Goal: Transaction & Acquisition: Purchase product/service

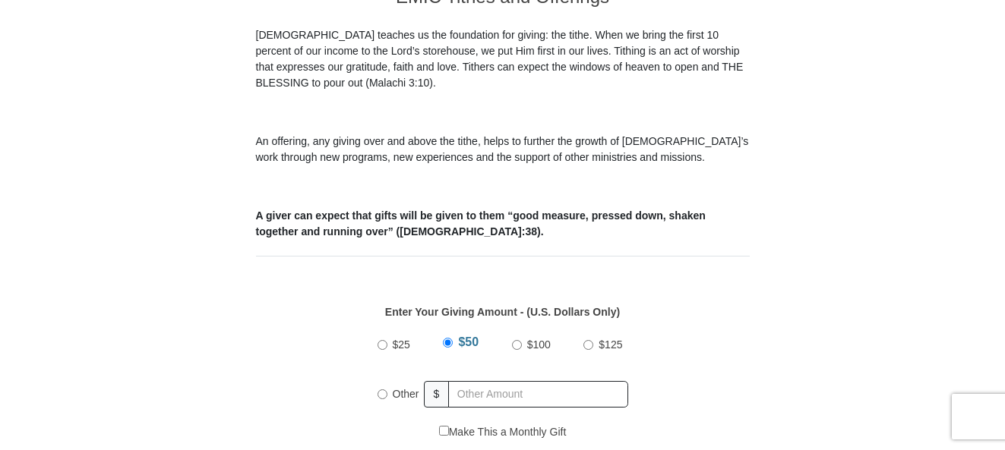
scroll to position [532, 0]
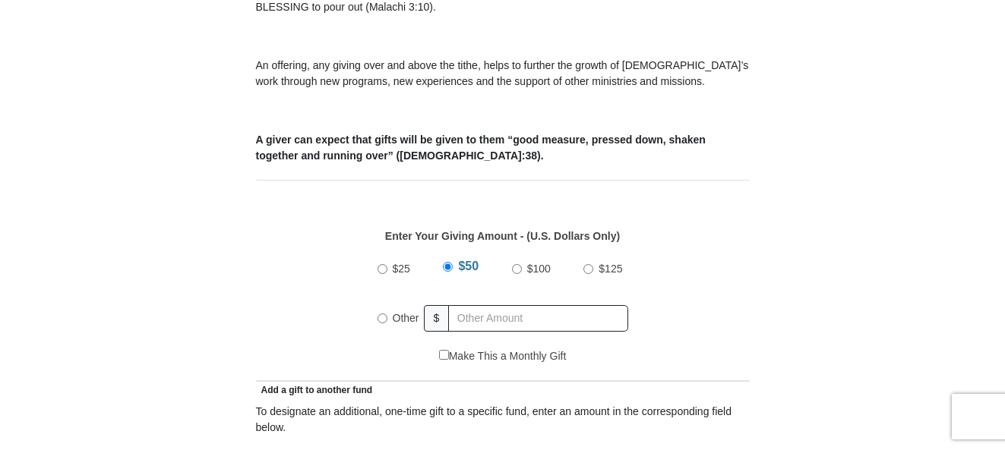
click at [381, 314] on input "Other" at bounding box center [382, 319] width 10 height 10
radio input "true"
click at [473, 305] on input "text" at bounding box center [541, 318] width 174 height 27
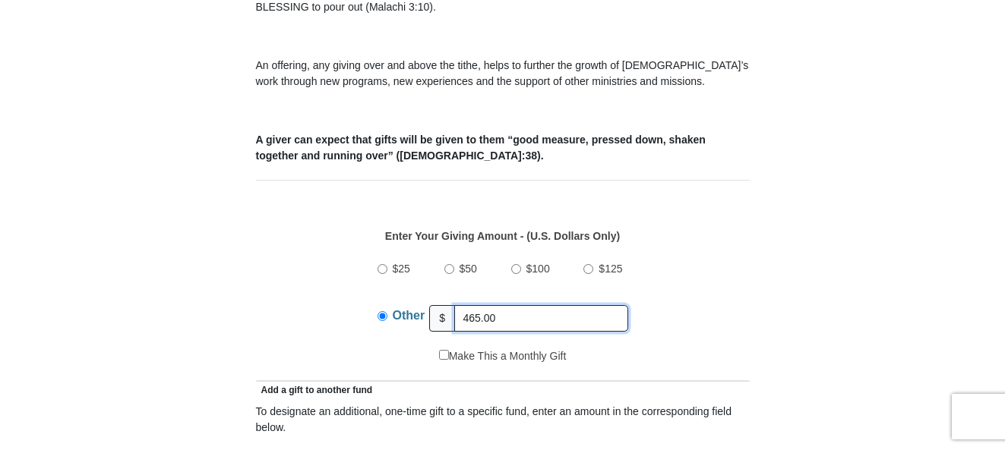
type input "465.00"
click at [700, 250] on div "$25 $50 $100 $125 Other $ 465.00" at bounding box center [502, 299] width 478 height 99
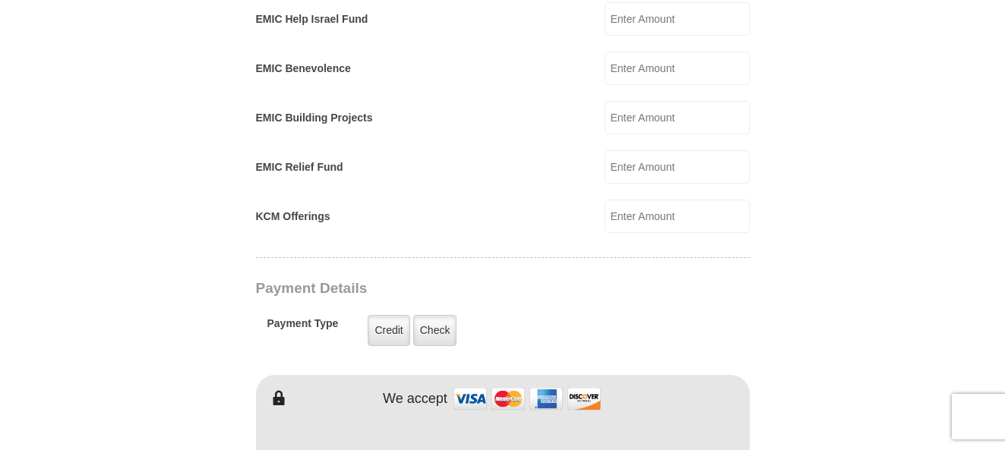
scroll to position [1063, 0]
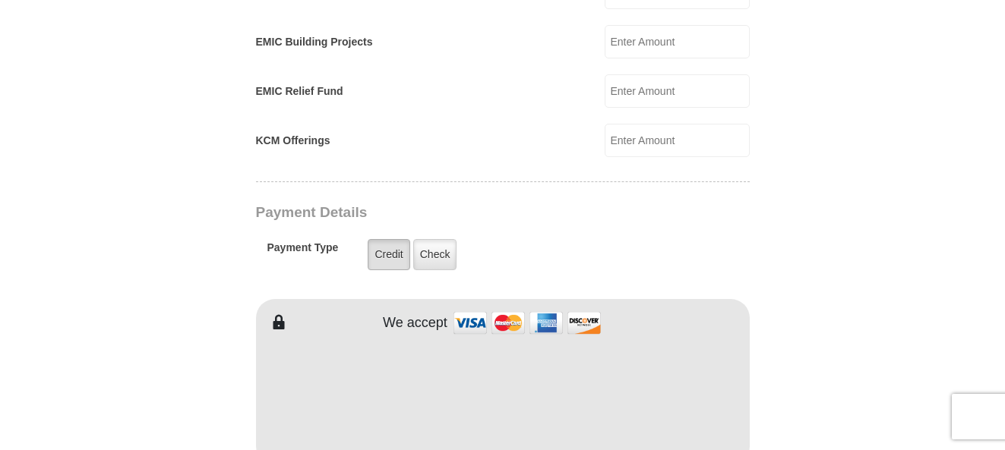
click at [384, 243] on label "Credit" at bounding box center [389, 254] width 42 height 31
click at [0, 0] on input "Credit" at bounding box center [0, 0] width 0 height 0
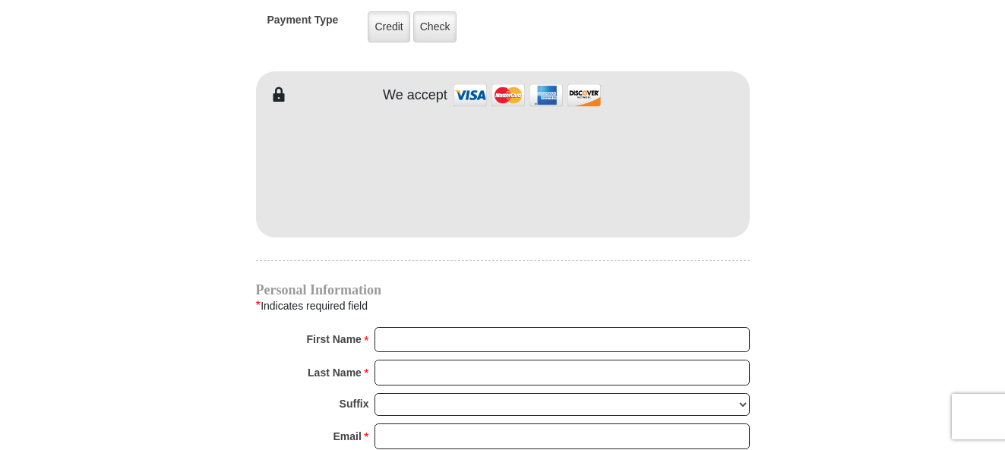
scroll to position [1367, 0]
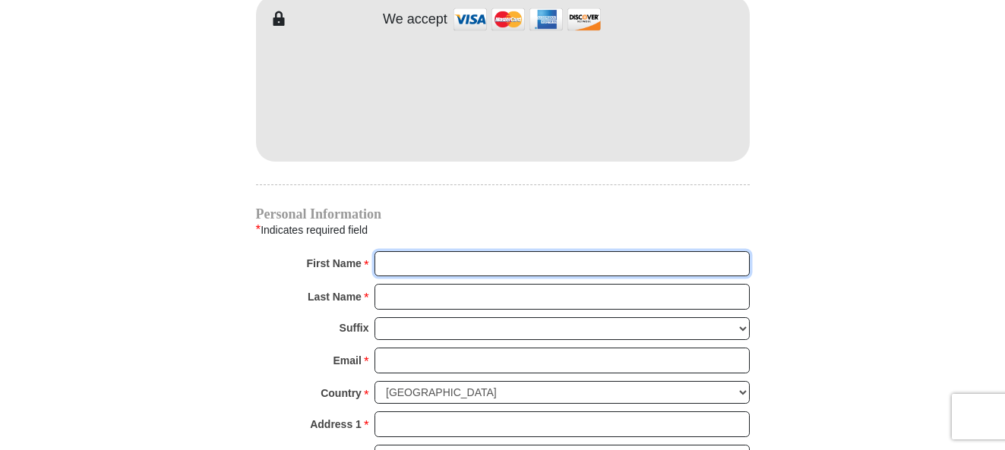
click at [455, 251] on input "First Name *" at bounding box center [561, 264] width 375 height 26
type input "Dorenda"
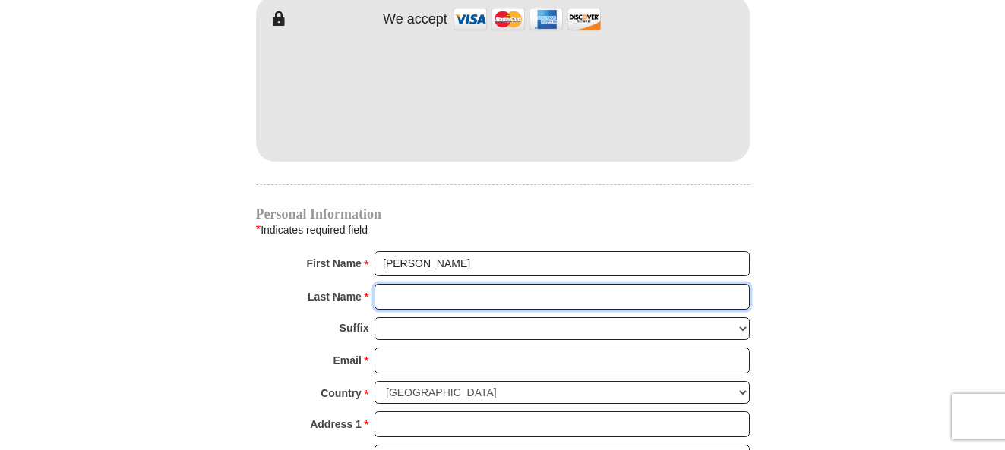
click at [453, 284] on input "Last Name *" at bounding box center [561, 297] width 375 height 26
type input "Hendrix"
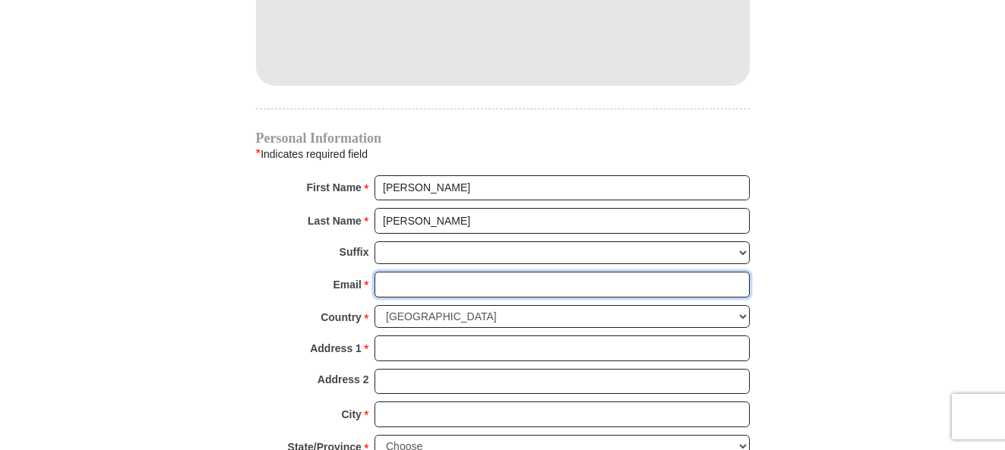
click at [459, 273] on input "Email *" at bounding box center [561, 285] width 375 height 26
type input "dh77@charter.net"
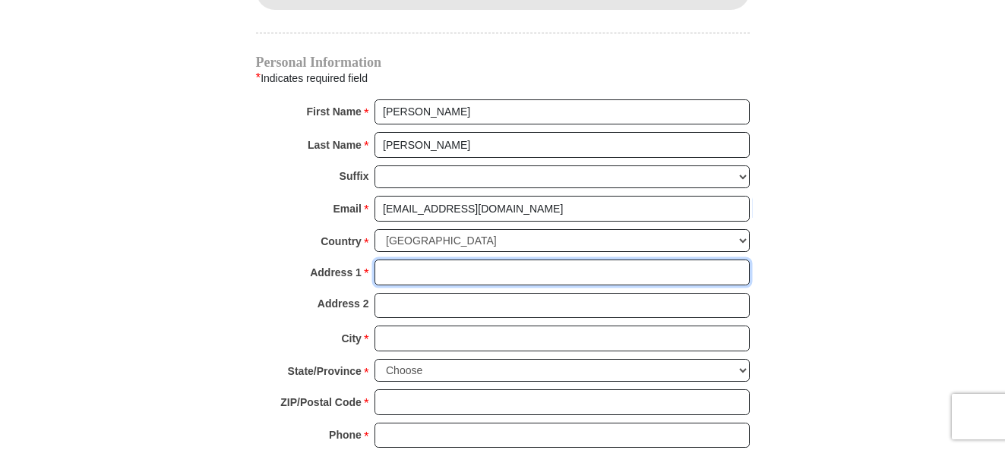
click at [481, 260] on input "Address 1 *" at bounding box center [561, 273] width 375 height 26
type input "5809 Tracyne Dr."
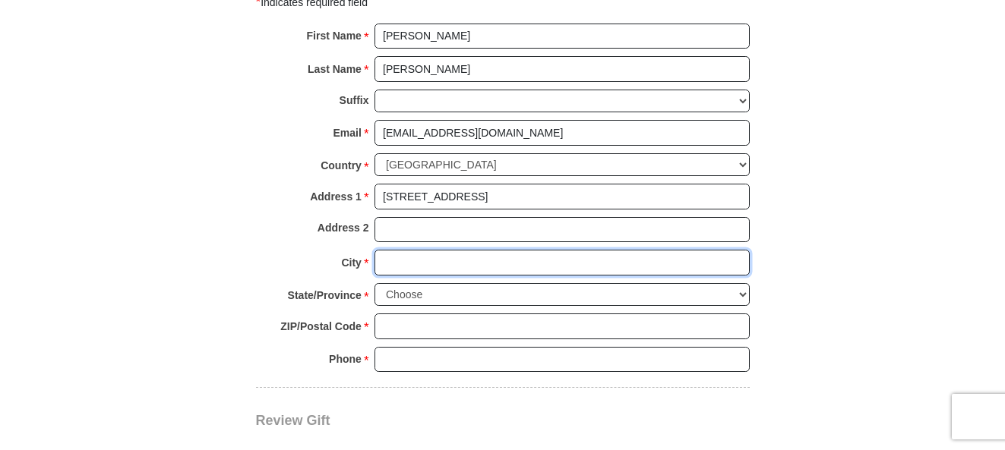
click at [469, 250] on input "City *" at bounding box center [561, 263] width 375 height 26
type input "Westworth Village"
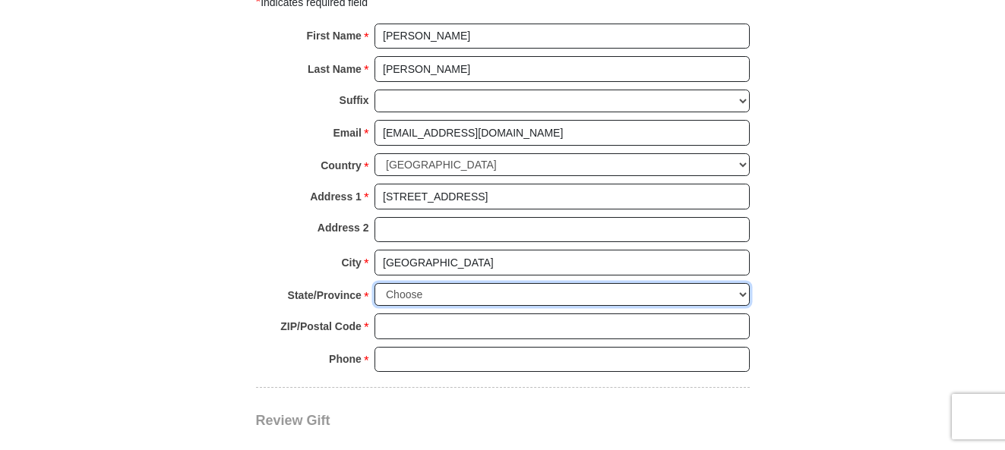
click at [469, 283] on select "Choose Alabama Alaska American Samoa Arizona Arkansas Armed Forces Americas Arm…" at bounding box center [561, 295] width 375 height 24
select select "TX"
click at [374, 283] on select "Choose Alabama Alaska American Samoa Arizona Arkansas Armed Forces Americas Arm…" at bounding box center [561, 295] width 375 height 24
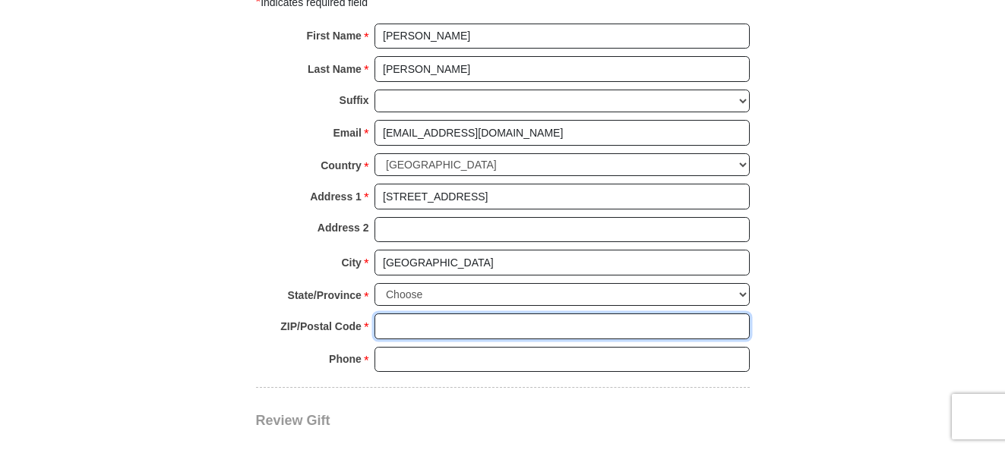
click at [415, 314] on input "ZIP/Postal Code *" at bounding box center [561, 327] width 375 height 26
type input "76114"
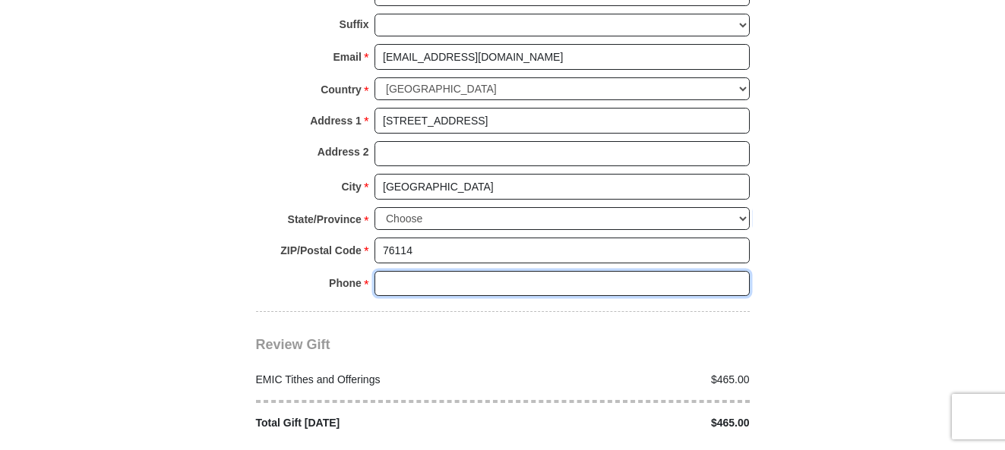
click at [503, 271] on input "Phone * *" at bounding box center [561, 284] width 375 height 26
type input "(682) 207-9165"
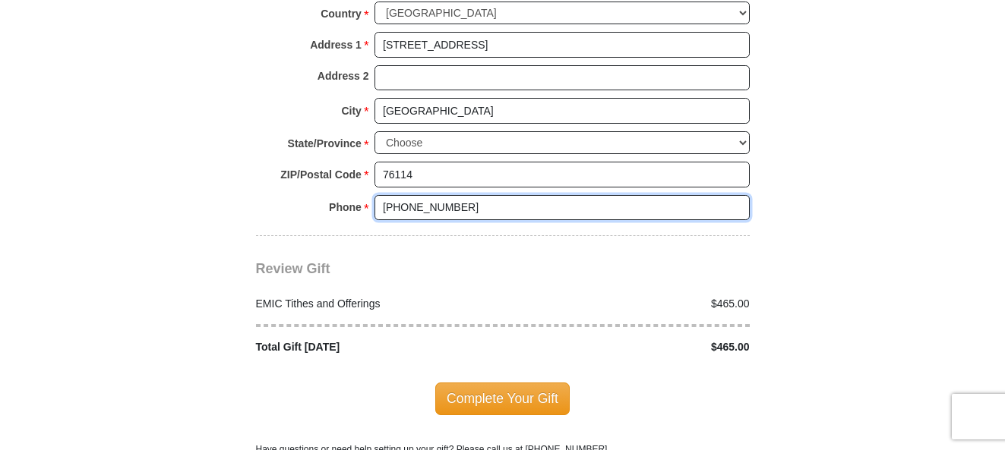
scroll to position [1822, 0]
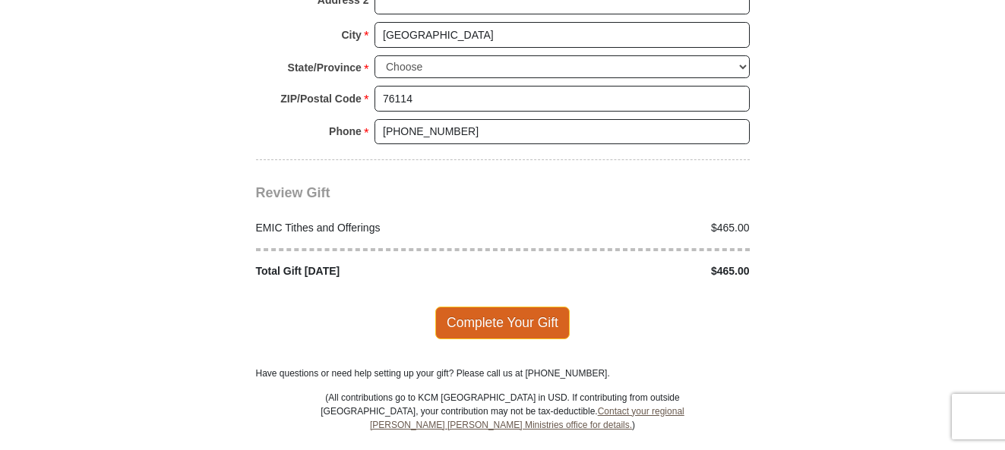
click at [494, 310] on span "Complete Your Gift" at bounding box center [502, 323] width 134 height 32
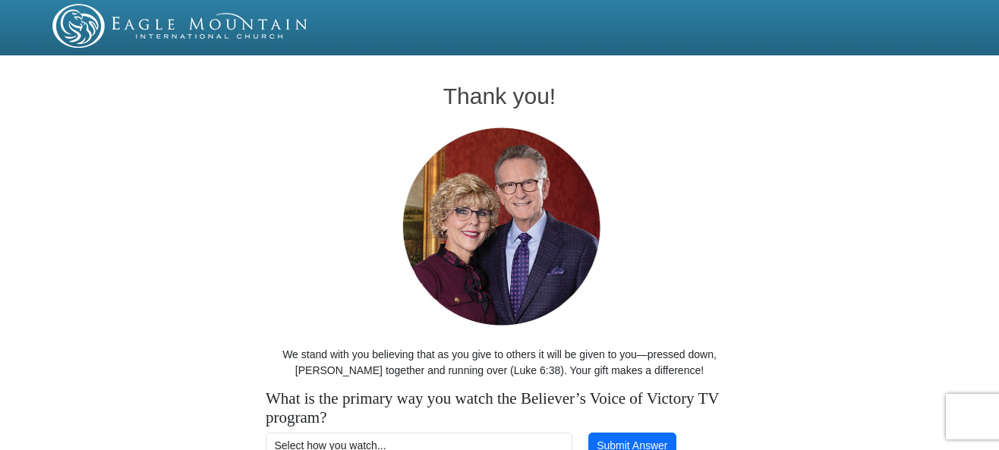
scroll to position [133, 0]
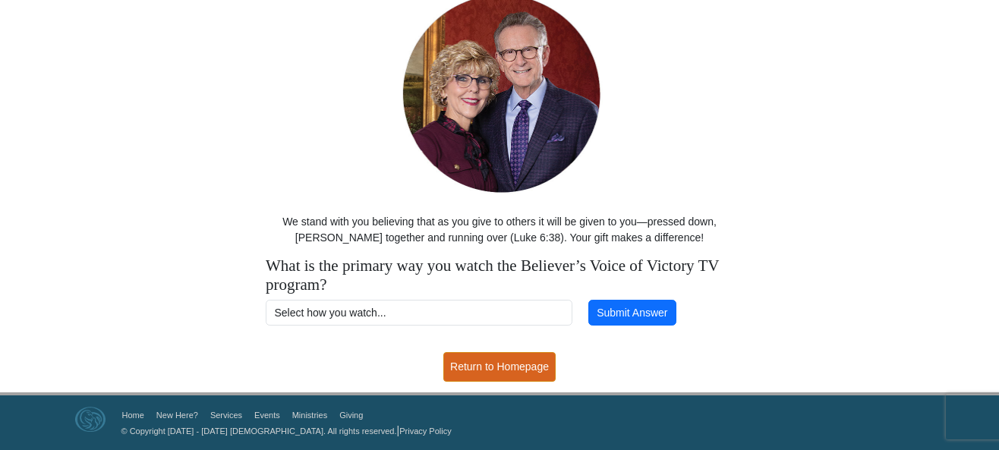
click at [510, 362] on link "Return to Homepage" at bounding box center [499, 367] width 112 height 30
